Goal: Check status: Check status

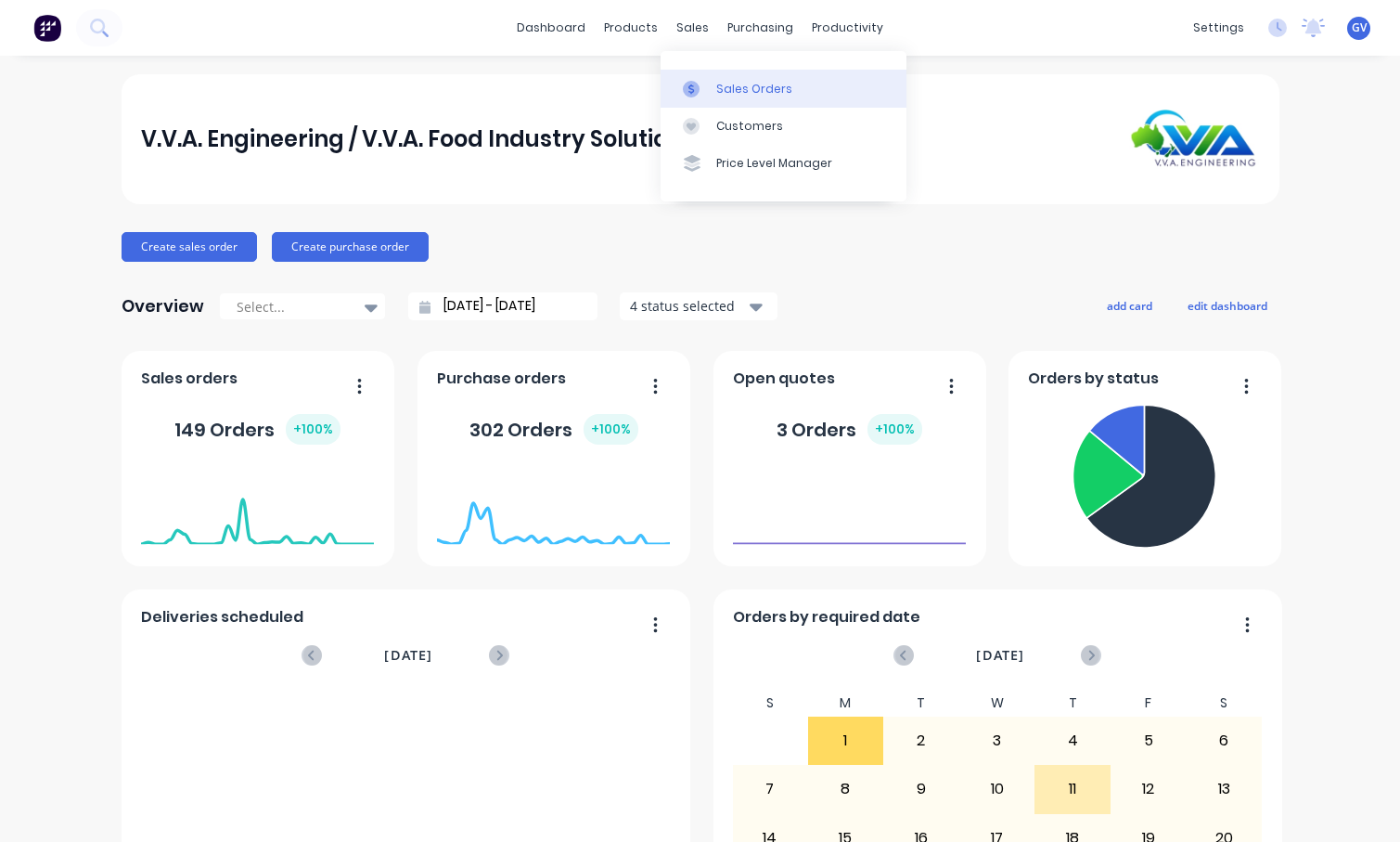
click at [747, 91] on div "Sales Orders" at bounding box center [754, 89] width 76 height 17
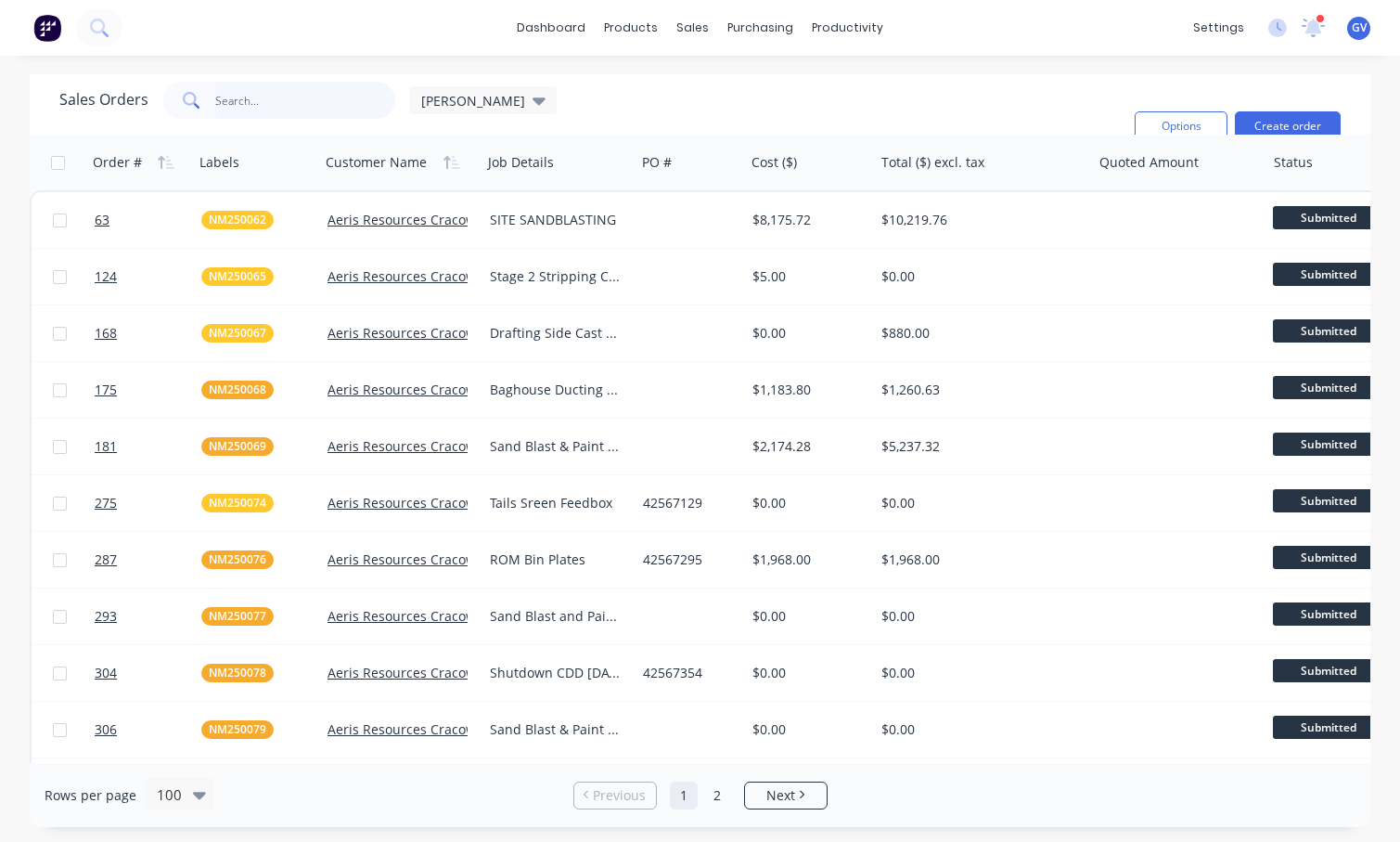
click at [235, 102] on input "text" at bounding box center [305, 99] width 181 height 37
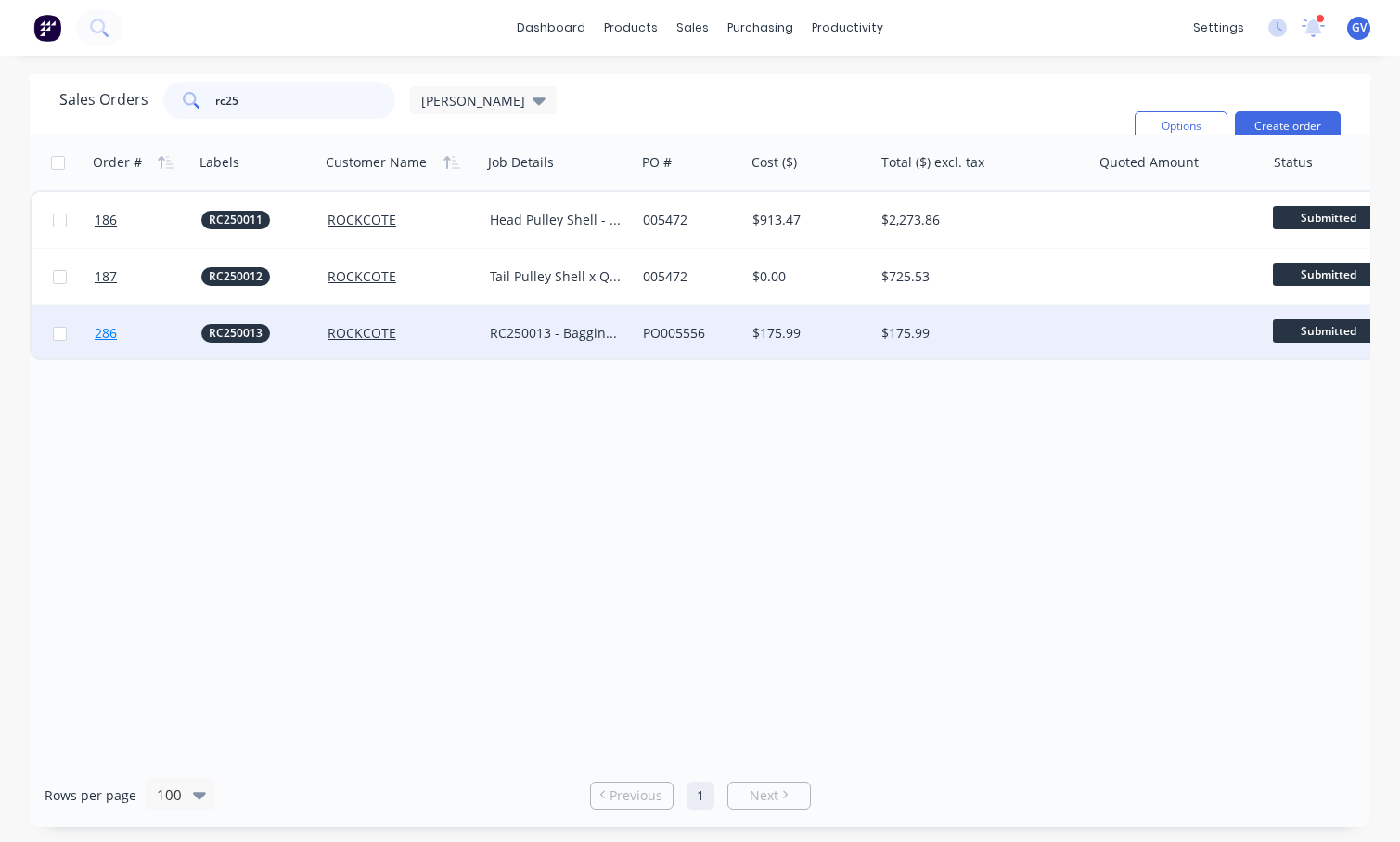
type input "rc25"
click at [151, 339] on link "286" at bounding box center [148, 332] width 107 height 56
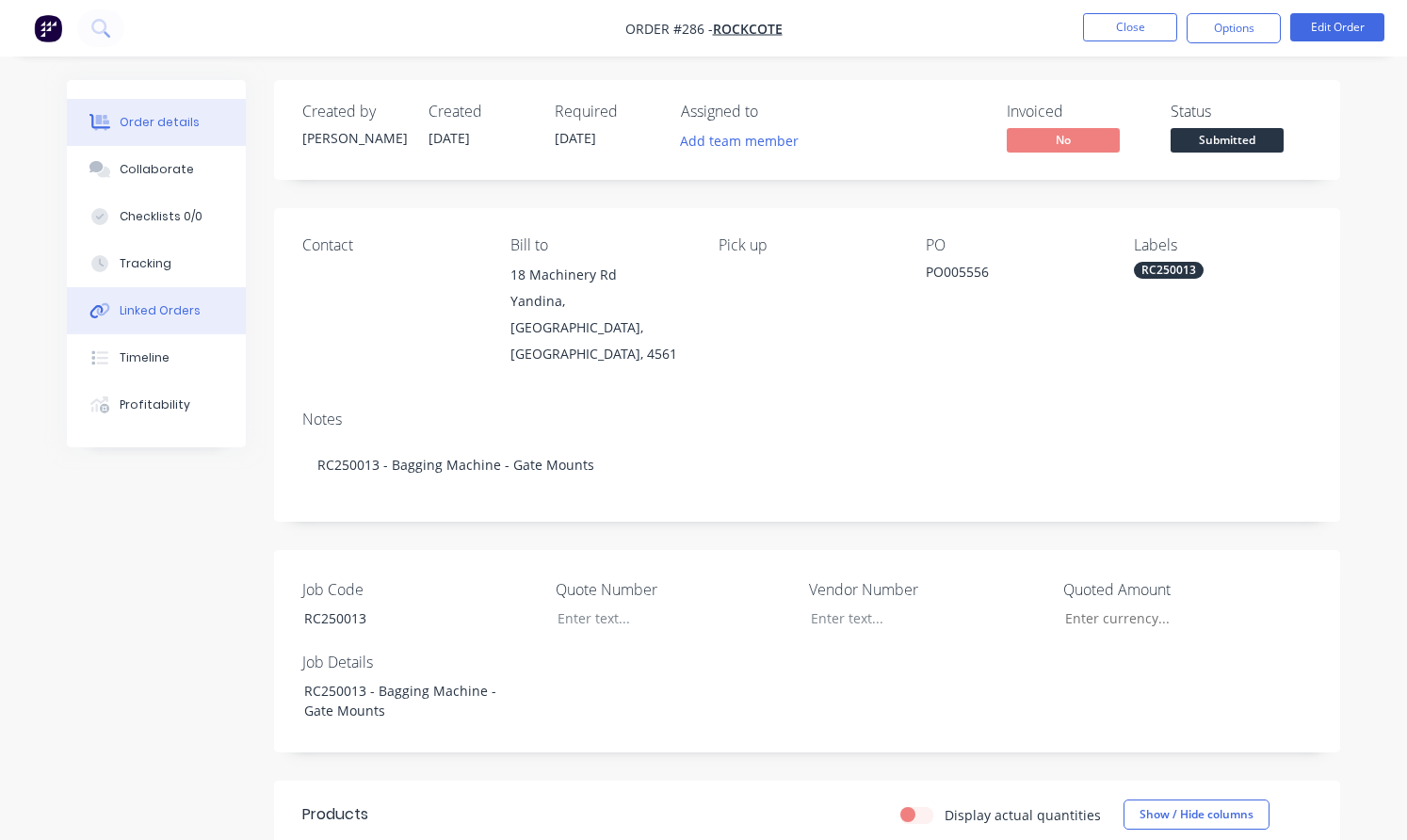
click at [162, 307] on div "Linked Orders" at bounding box center [160, 310] width 81 height 17
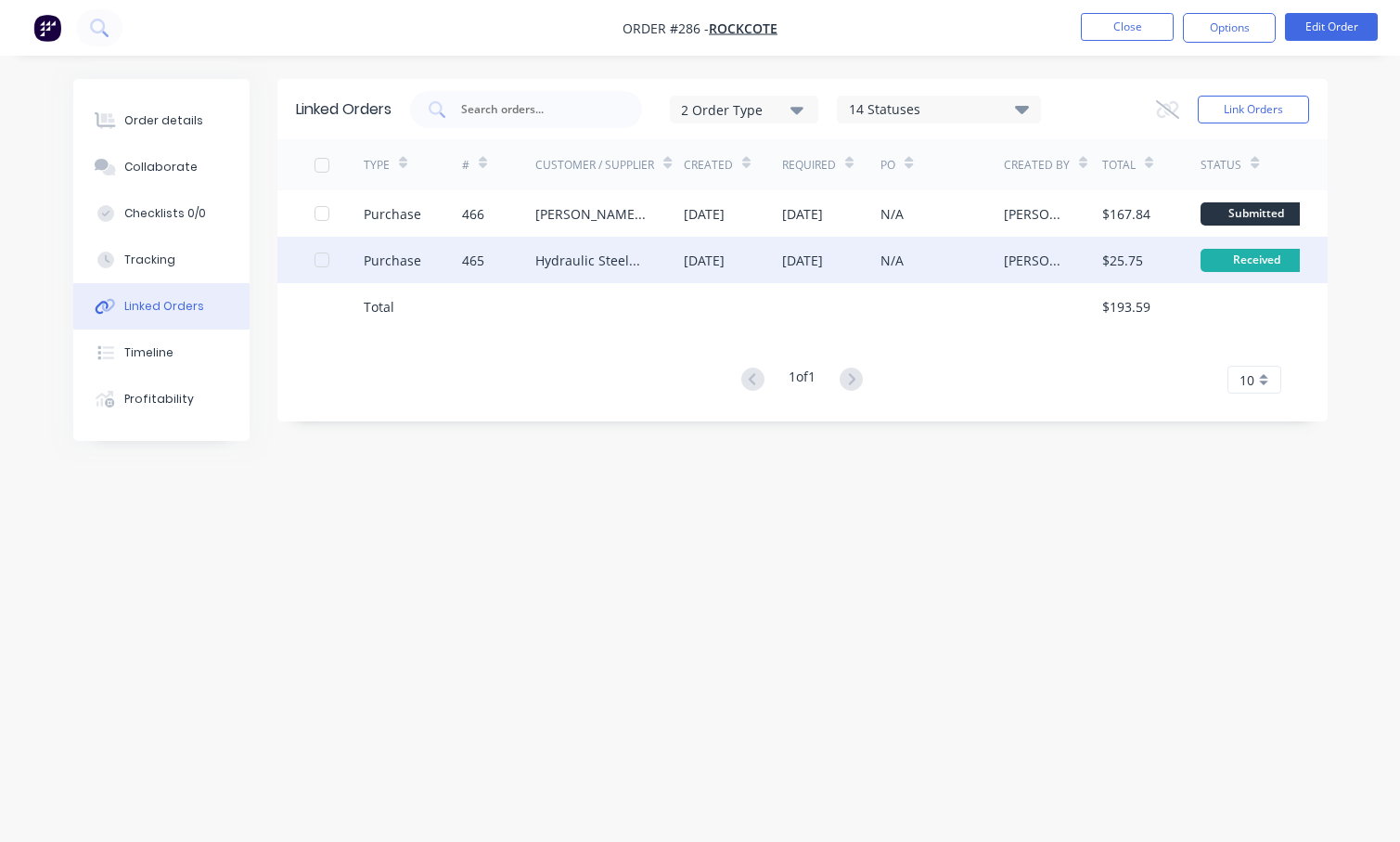
click at [522, 261] on div "465" at bounding box center [499, 260] width 74 height 46
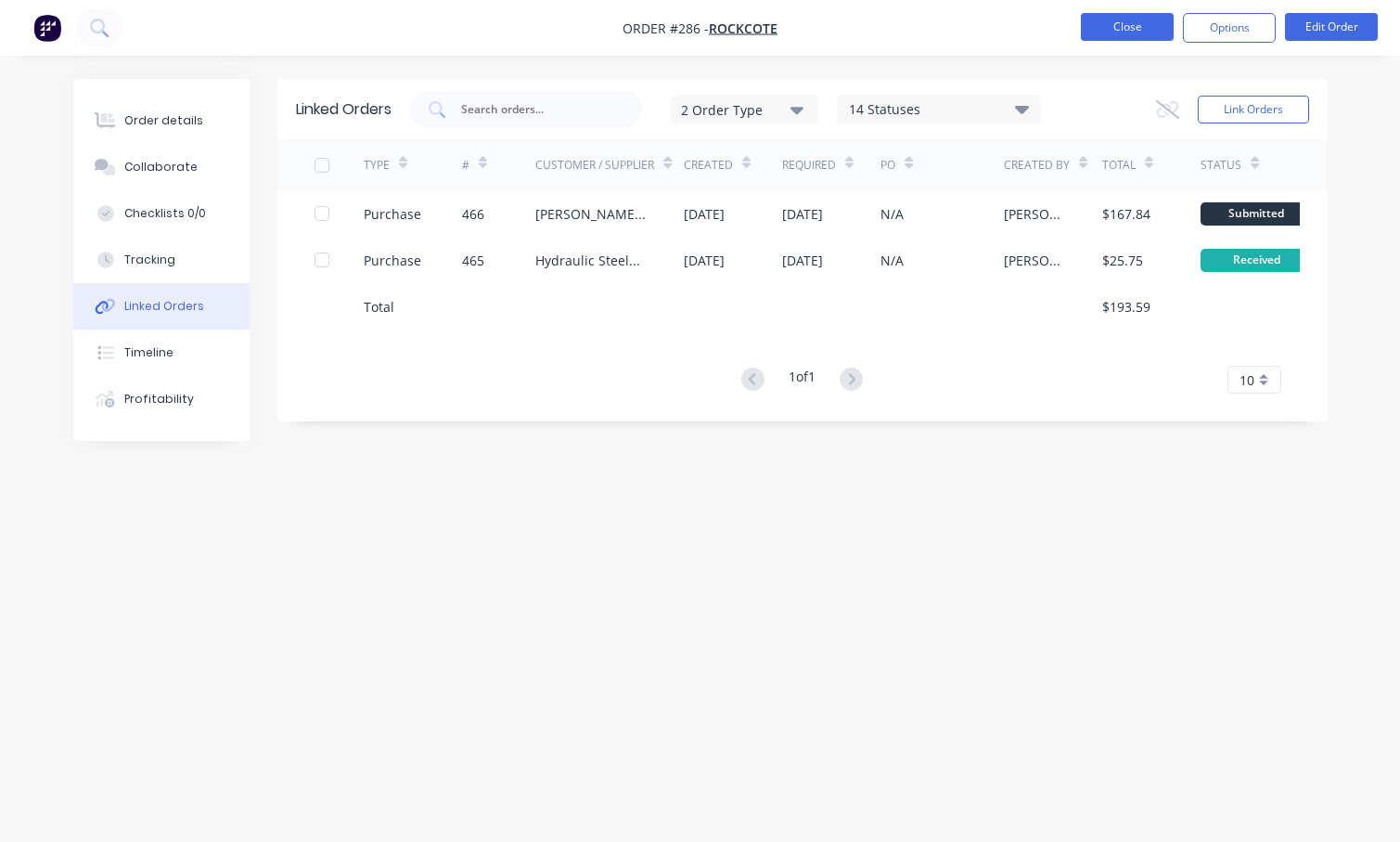
click at [1130, 20] on button "Close" at bounding box center [1127, 27] width 93 height 27
